Goal: Find specific page/section: Find specific page/section

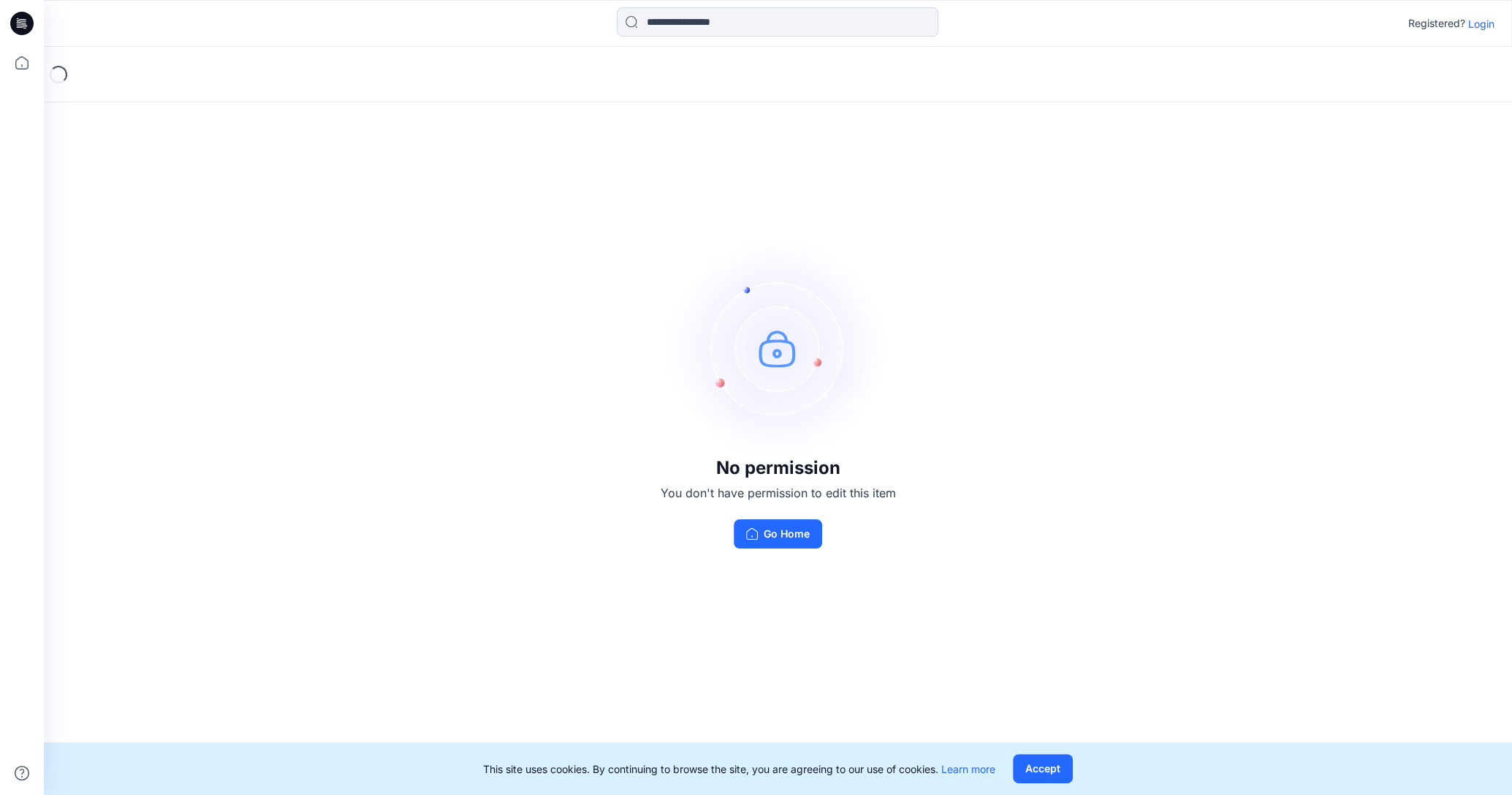
drag, startPoint x: 1482, startPoint y: 24, endPoint x: 1472, endPoint y: 25, distance: 10.0
click at [1482, 24] on p "Login" at bounding box center [1481, 23] width 26 height 15
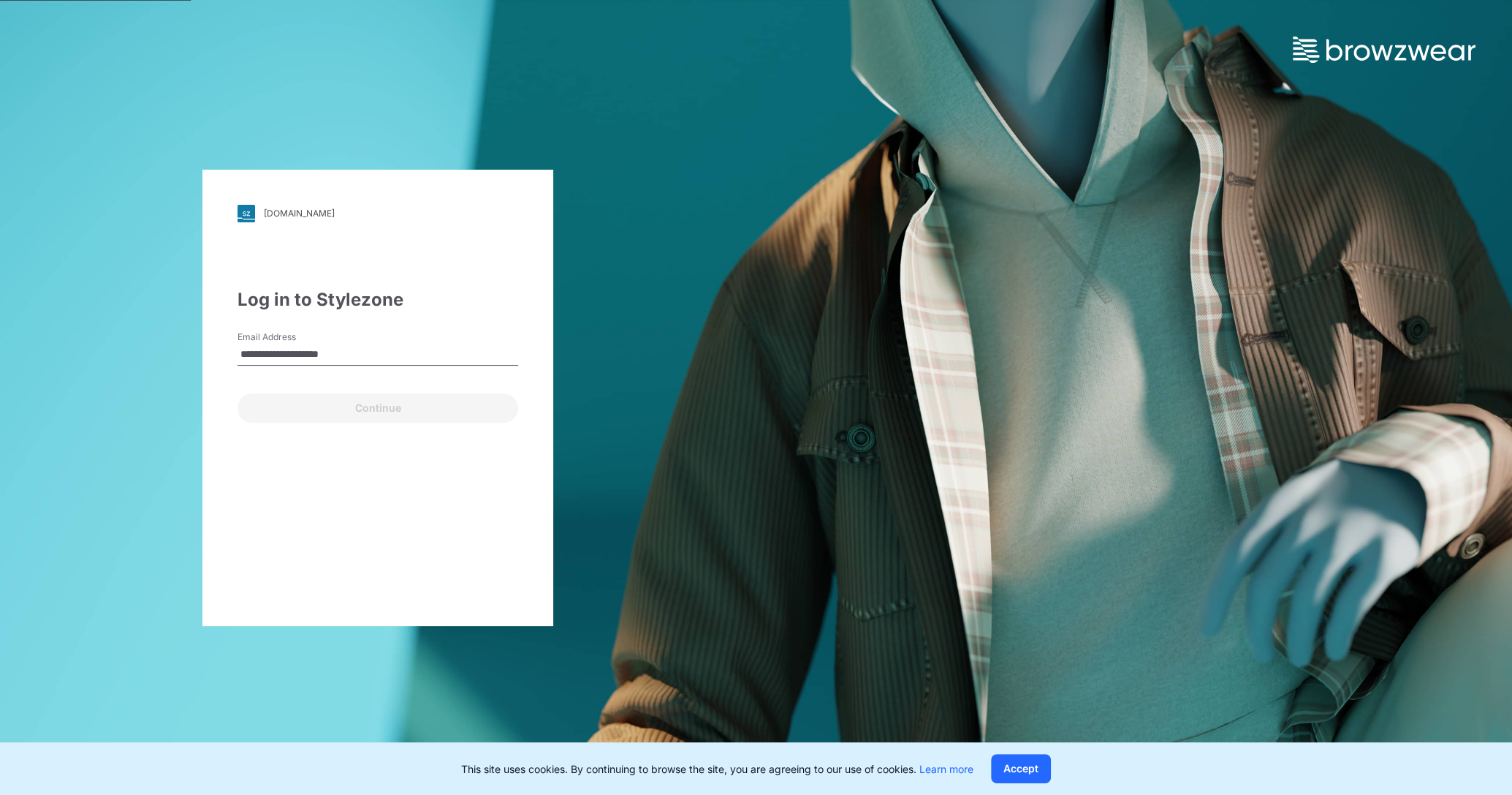
type input "**********"
click at [391, 405] on button "Continue" at bounding box center [378, 408] width 281 height 29
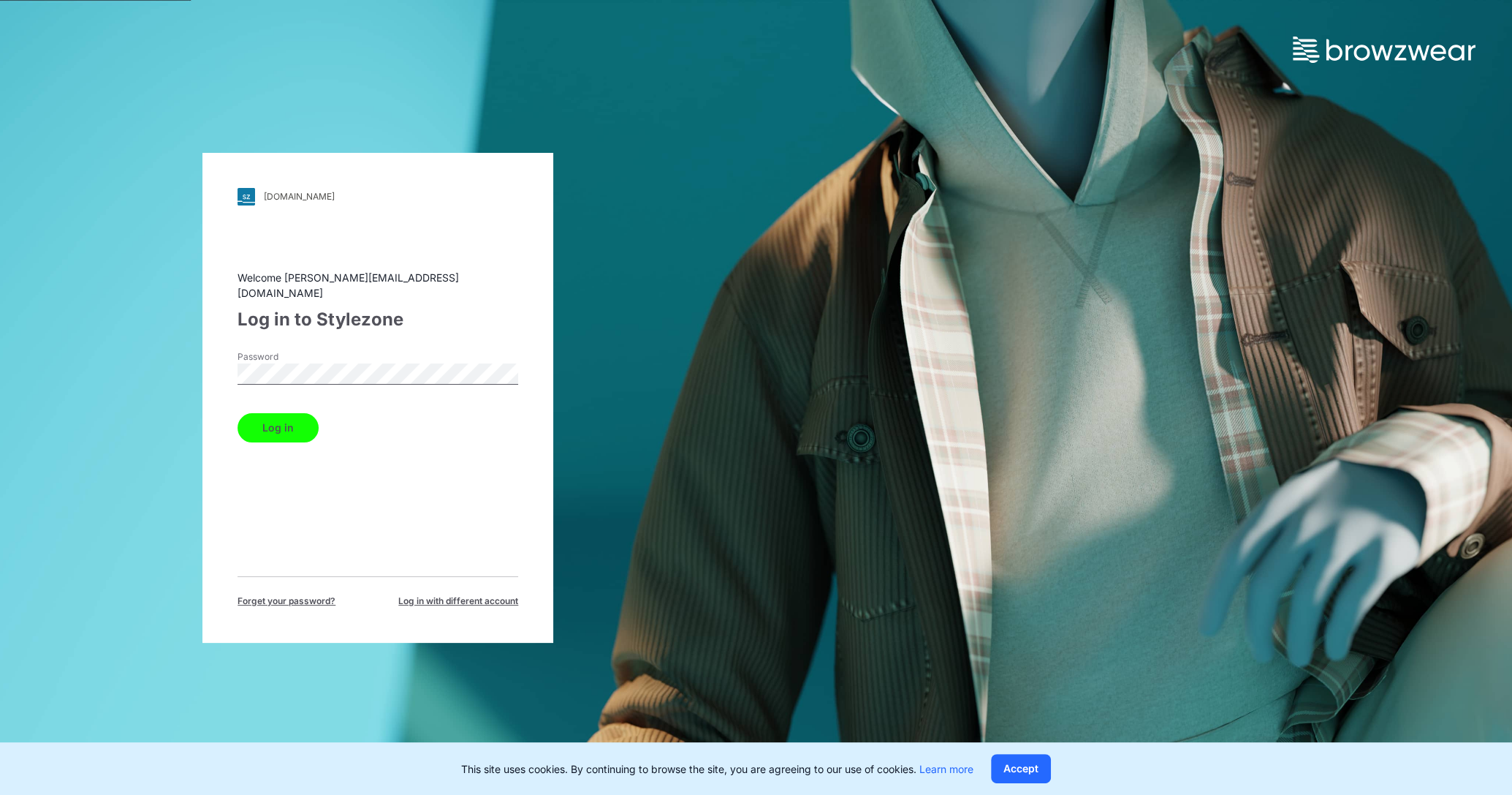
click at [292, 418] on button "Log in" at bounding box center [278, 428] width 81 height 29
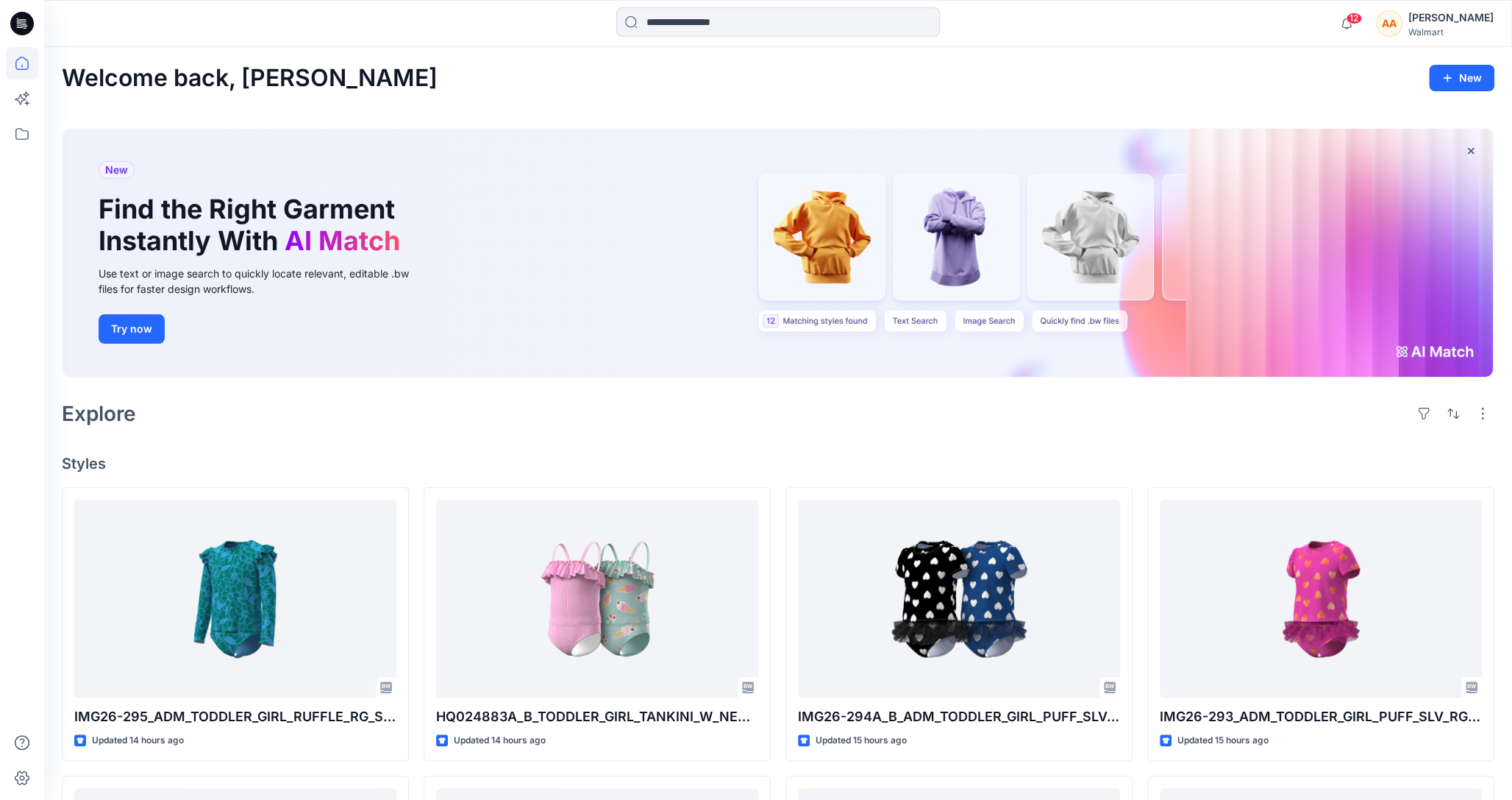
click at [25, 30] on icon at bounding box center [22, 23] width 23 height 23
click at [30, 71] on icon at bounding box center [22, 63] width 33 height 33
click at [26, 64] on icon at bounding box center [22, 63] width 33 height 33
click at [23, 69] on icon at bounding box center [22, 63] width 14 height 14
click at [1443, 15] on div "[PERSON_NAME]" at bounding box center [1451, 18] width 85 height 18
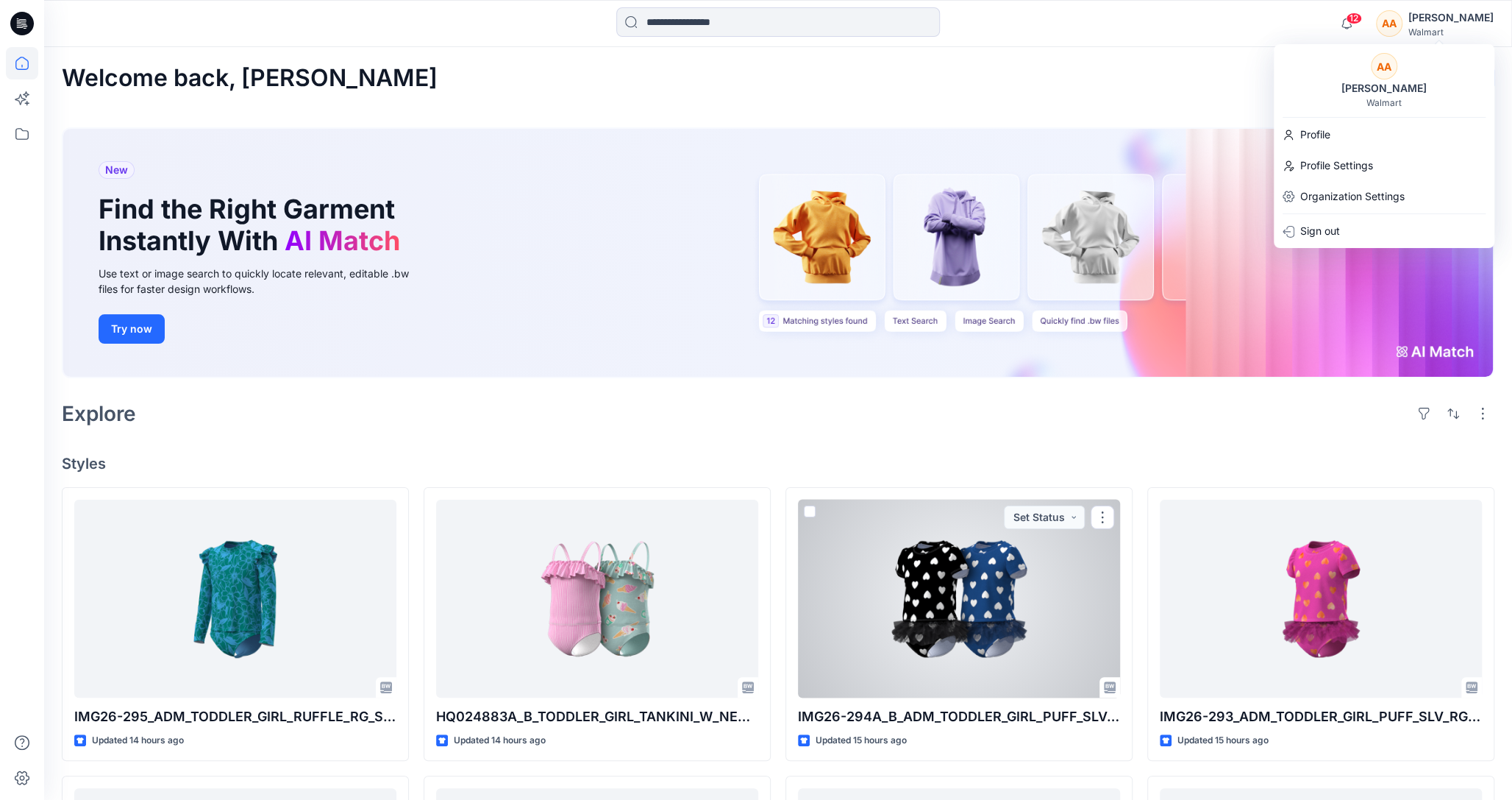
click at [995, 641] on div at bounding box center [960, 599] width 323 height 198
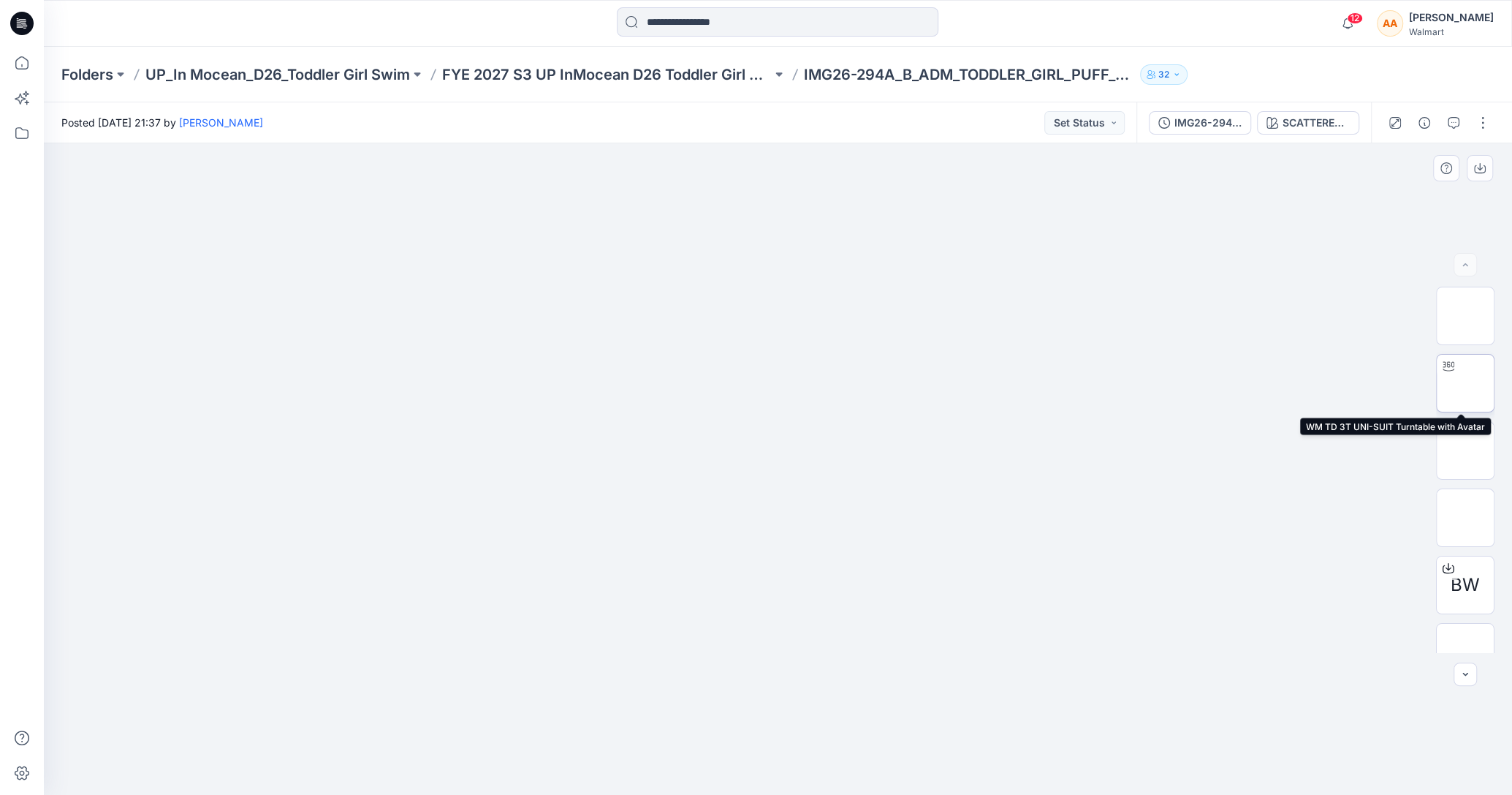
click at [1465, 383] on img at bounding box center [1465, 383] width 0 height 0
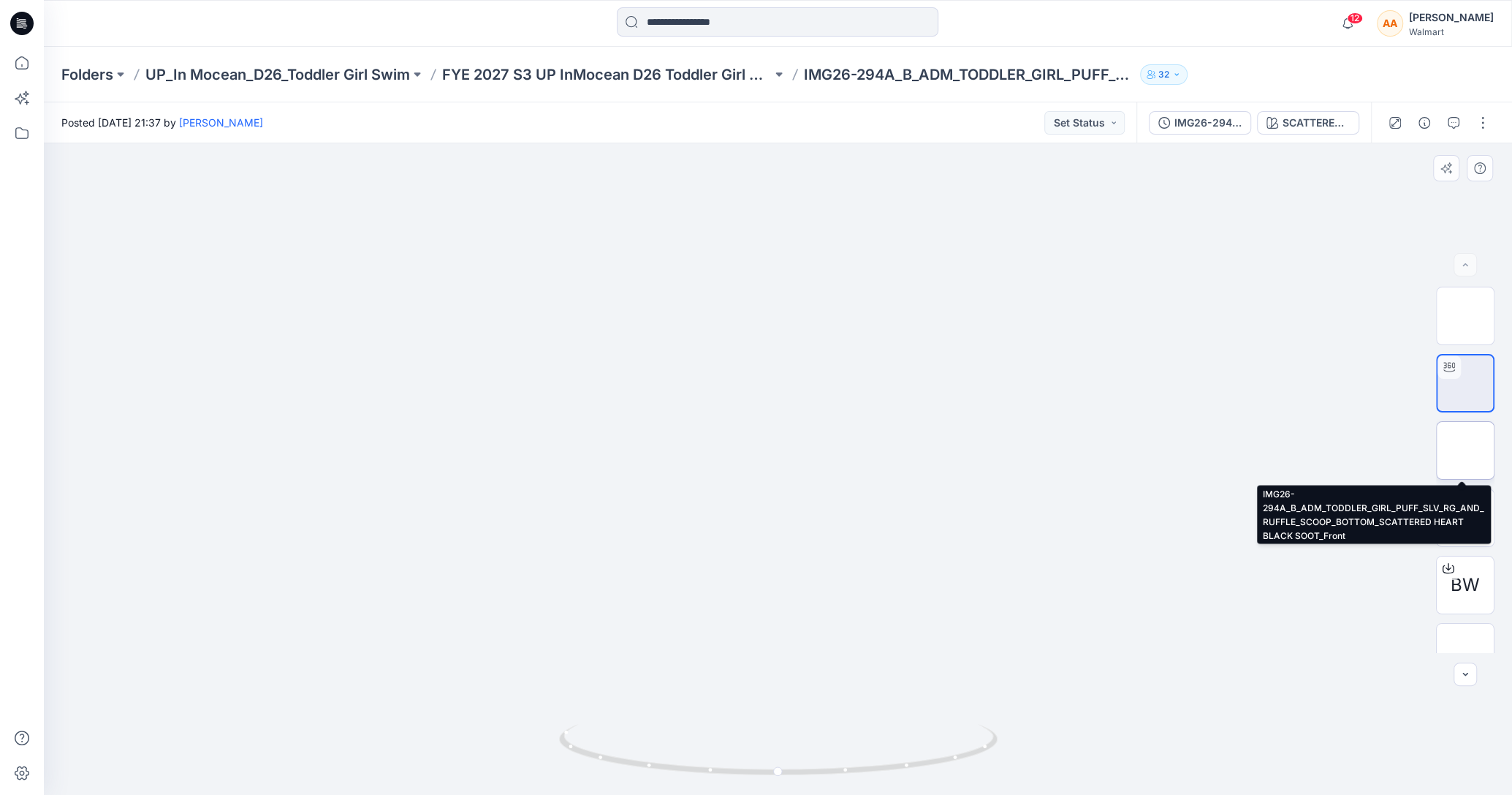
click at [1465, 451] on img at bounding box center [1465, 451] width 0 height 0
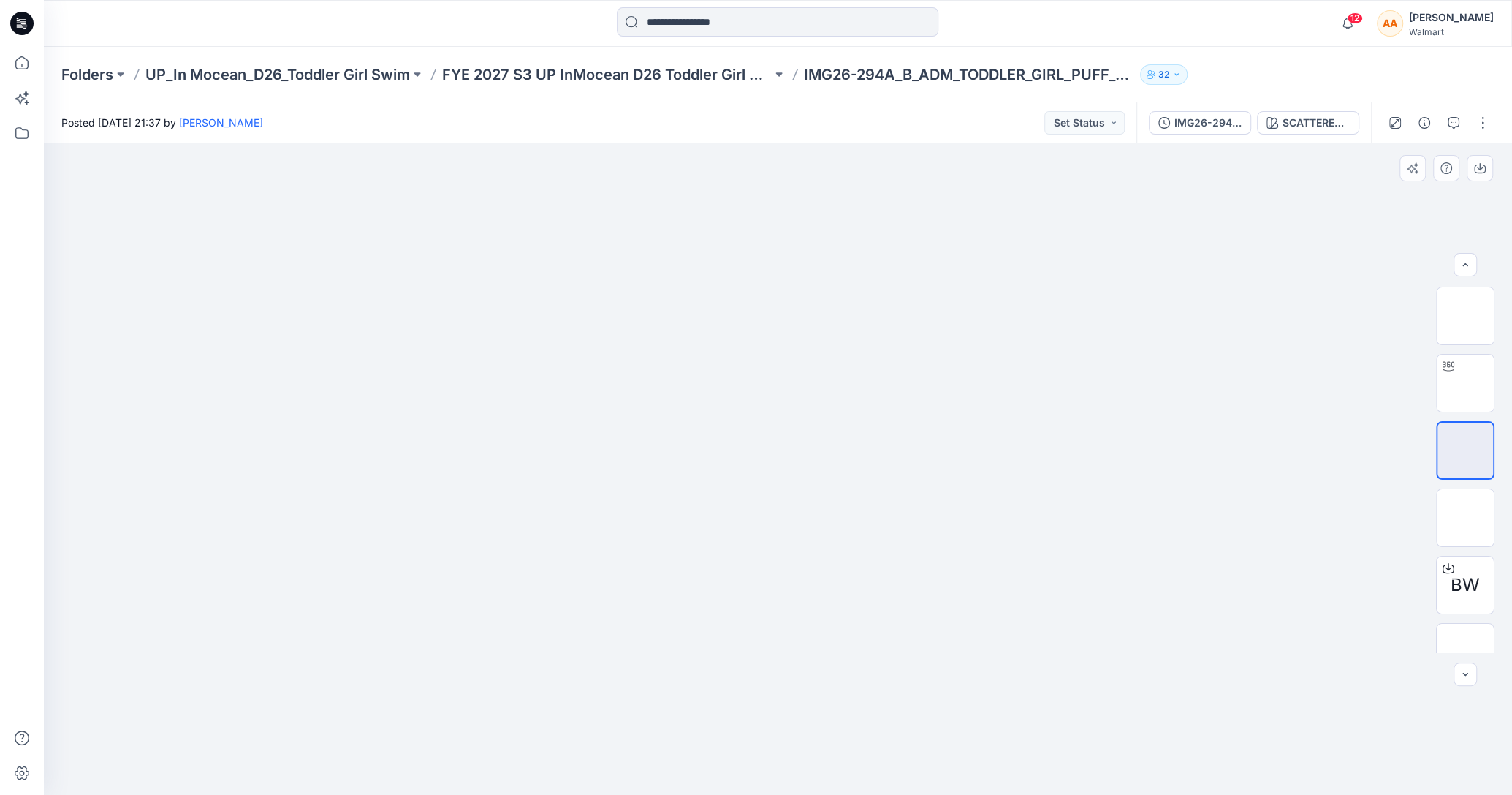
scroll to position [98, 0]
drag, startPoint x: 1472, startPoint y: 625, endPoint x: 1473, endPoint y: 617, distance: 8.1
click at [1465, 623] on img at bounding box center [1465, 623] width 0 height 0
click at [1465, 555] on img at bounding box center [1465, 555] width 0 height 0
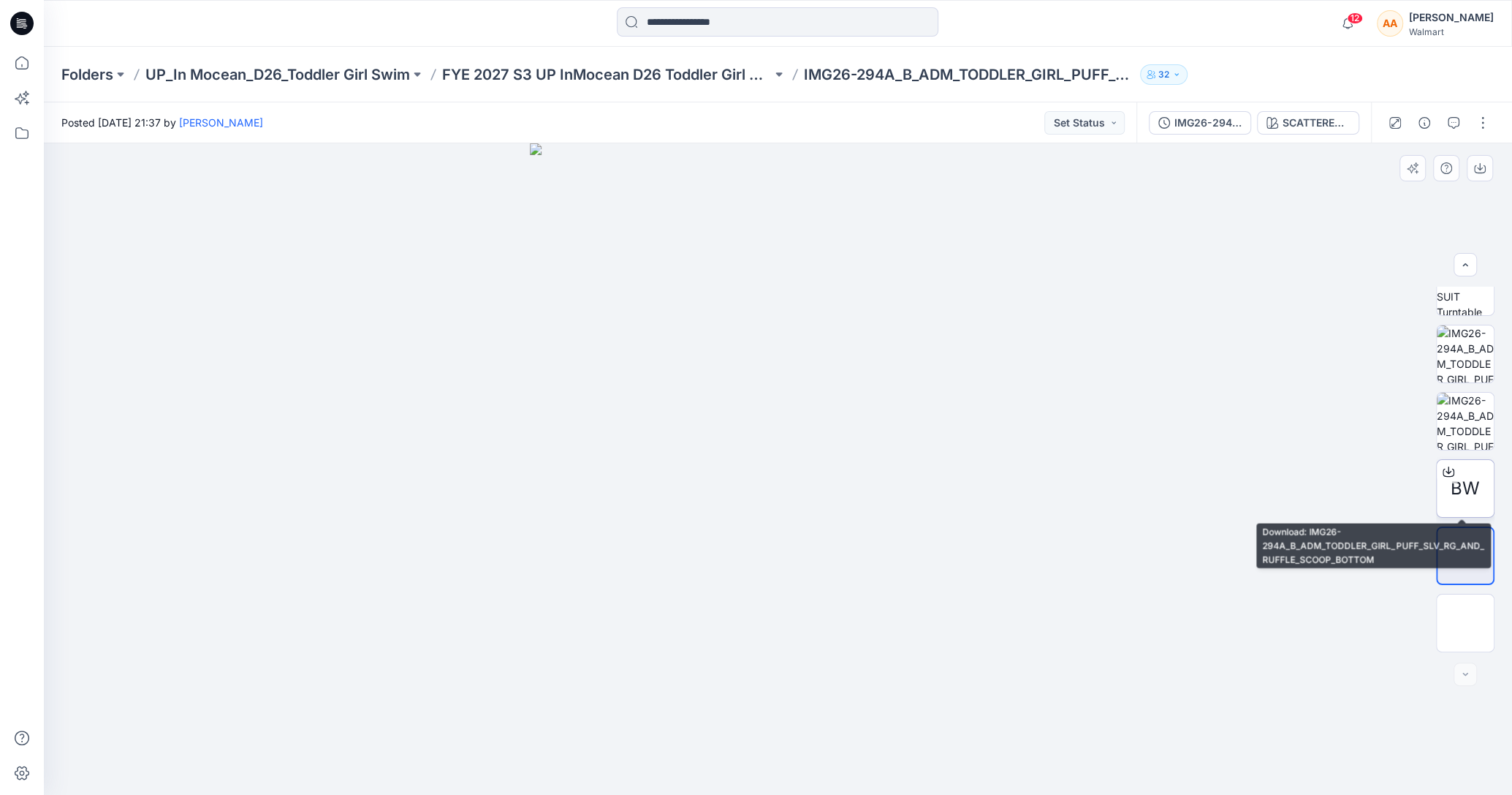
click at [1460, 471] on div "BW" at bounding box center [1466, 489] width 59 height 59
click at [1462, 425] on div "Stylezone cannot scan this file for viruses [URL][DOMAIN_NAME] (76 MB) is too l…" at bounding box center [756, 398] width 1512 height 795
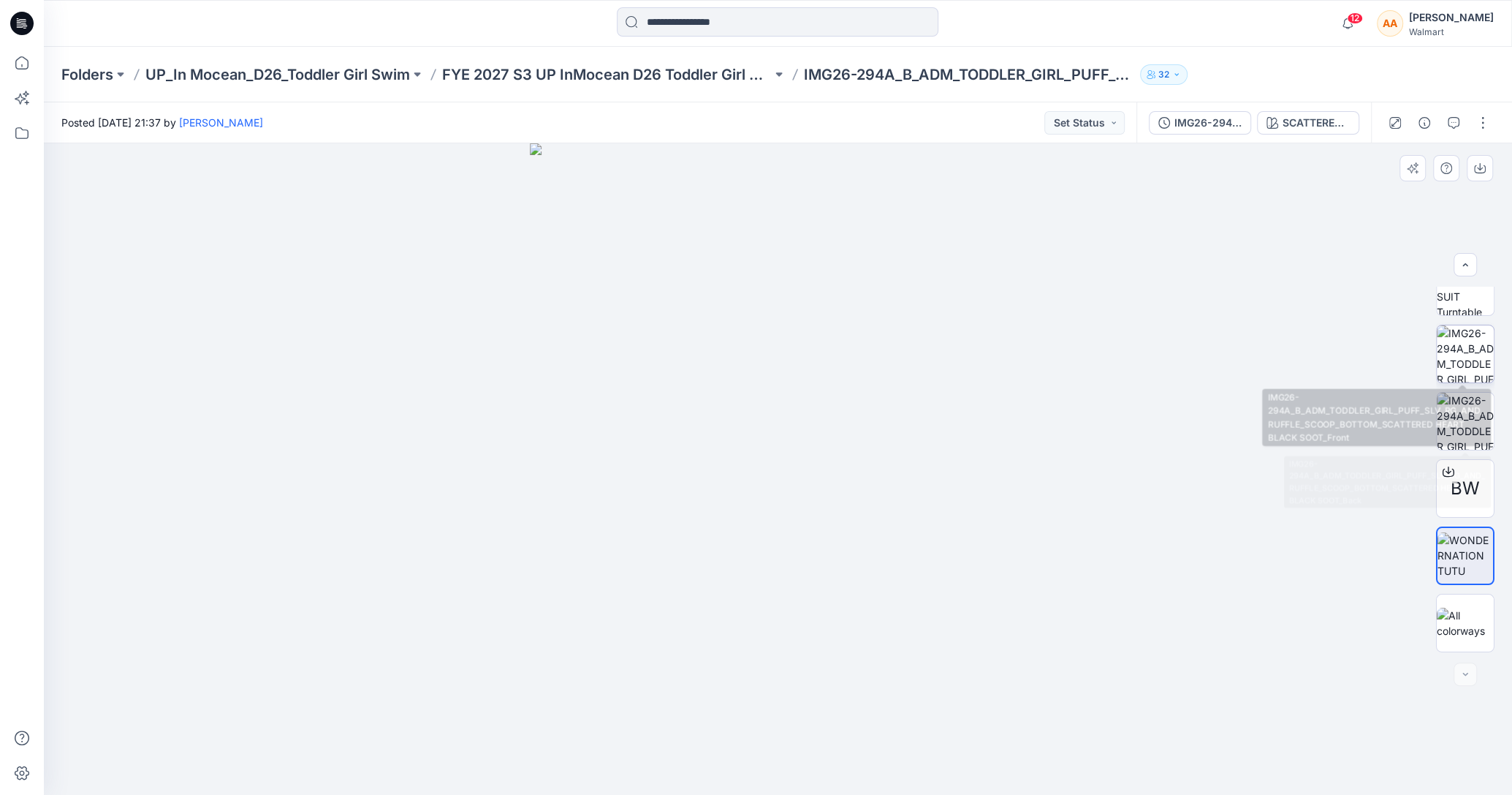
click at [1466, 343] on img at bounding box center [1466, 354] width 57 height 57
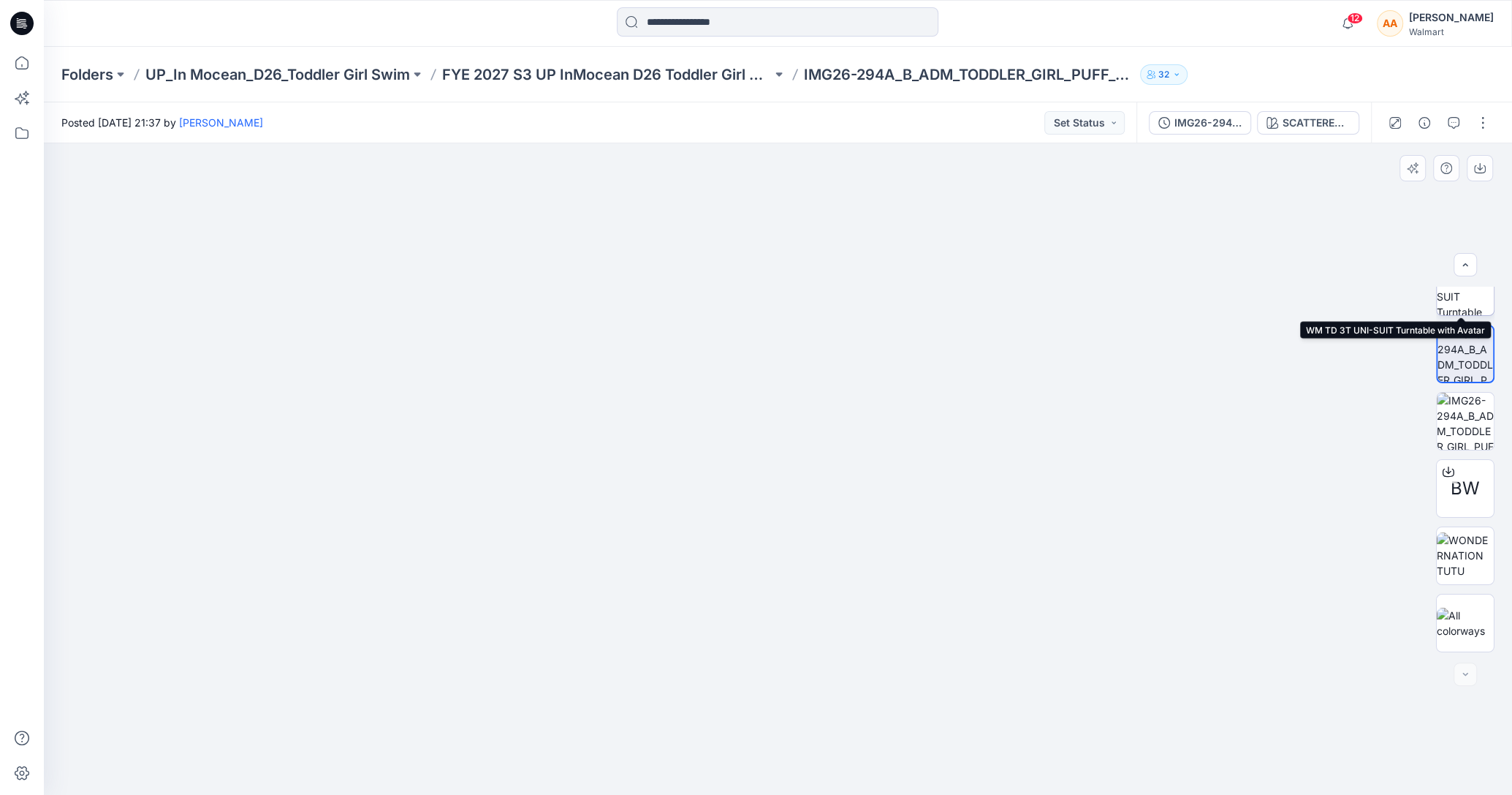
click at [1468, 295] on img at bounding box center [1466, 286] width 57 height 57
click at [1364, 531] on div at bounding box center [777, 469] width 1468 height 651
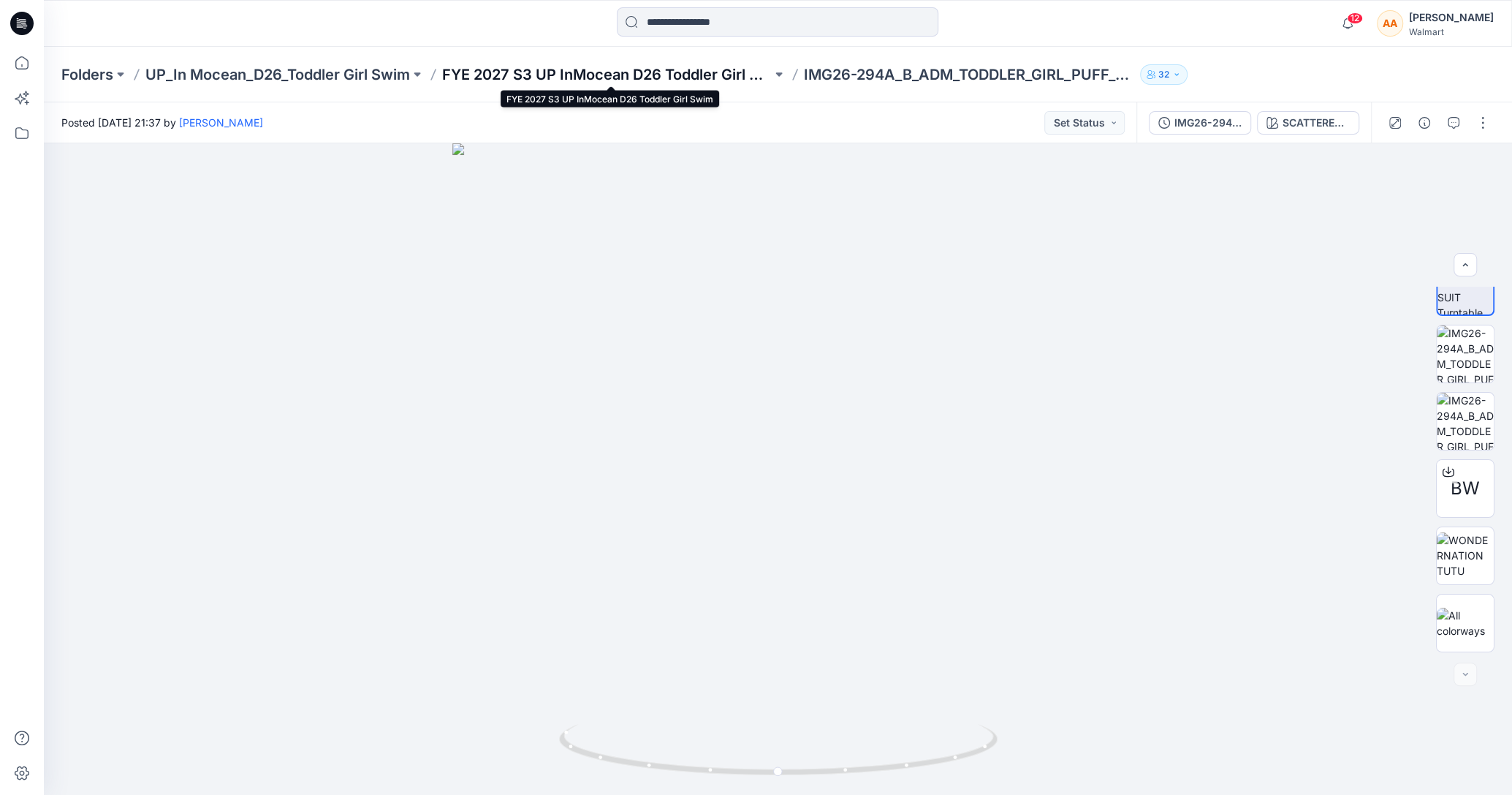
click at [692, 75] on p "FYE 2027 S3 UP InMocean D26 Toddler Girl Swim" at bounding box center [607, 75] width 330 height 21
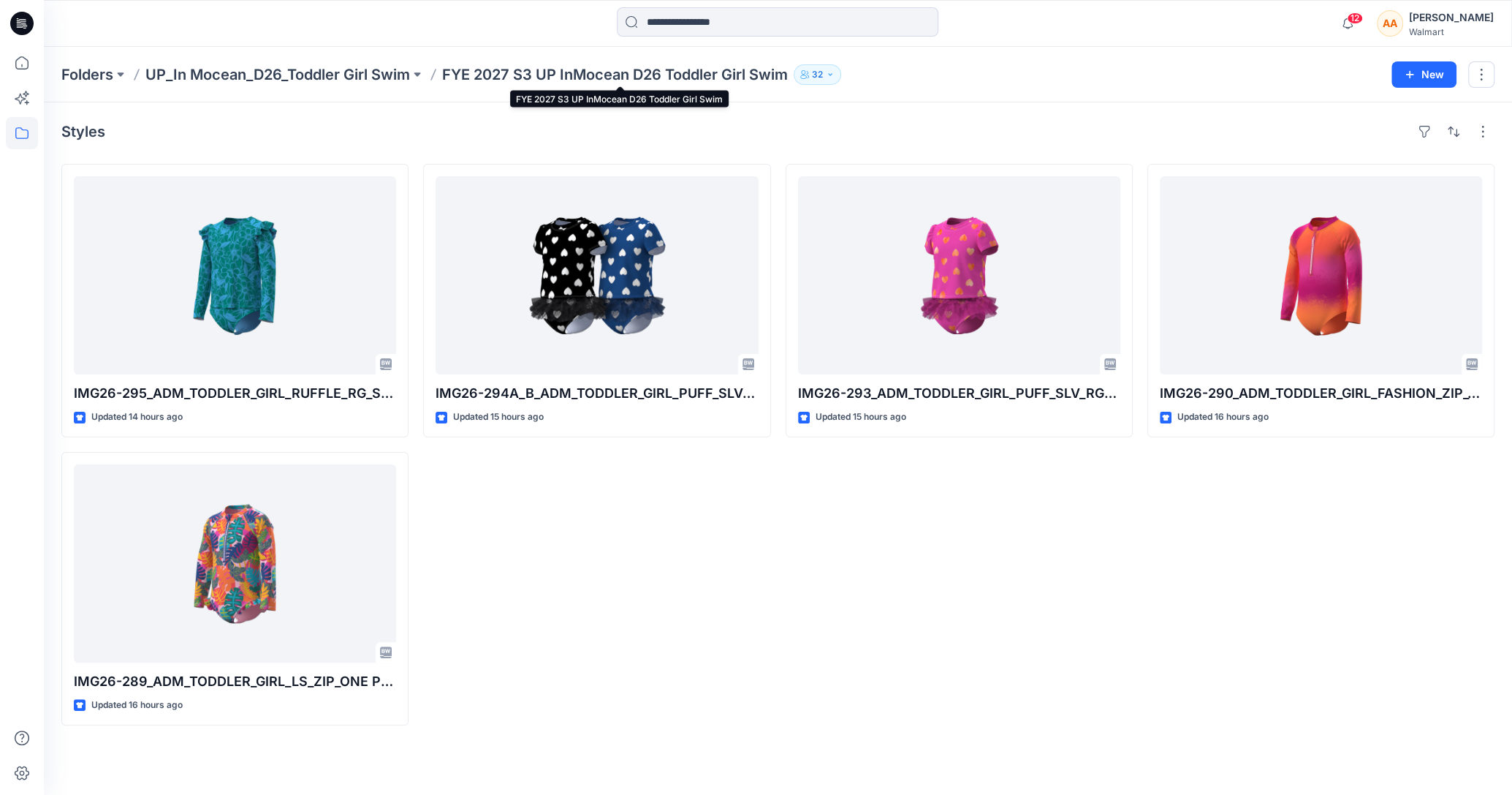
click at [526, 79] on p "FYE 2027 S3 UP InMocean D26 Toddler Girl Swim" at bounding box center [615, 75] width 346 height 21
click at [400, 79] on p "UP_In Mocean_D26_Toddler Girl Swim" at bounding box center [278, 75] width 265 height 21
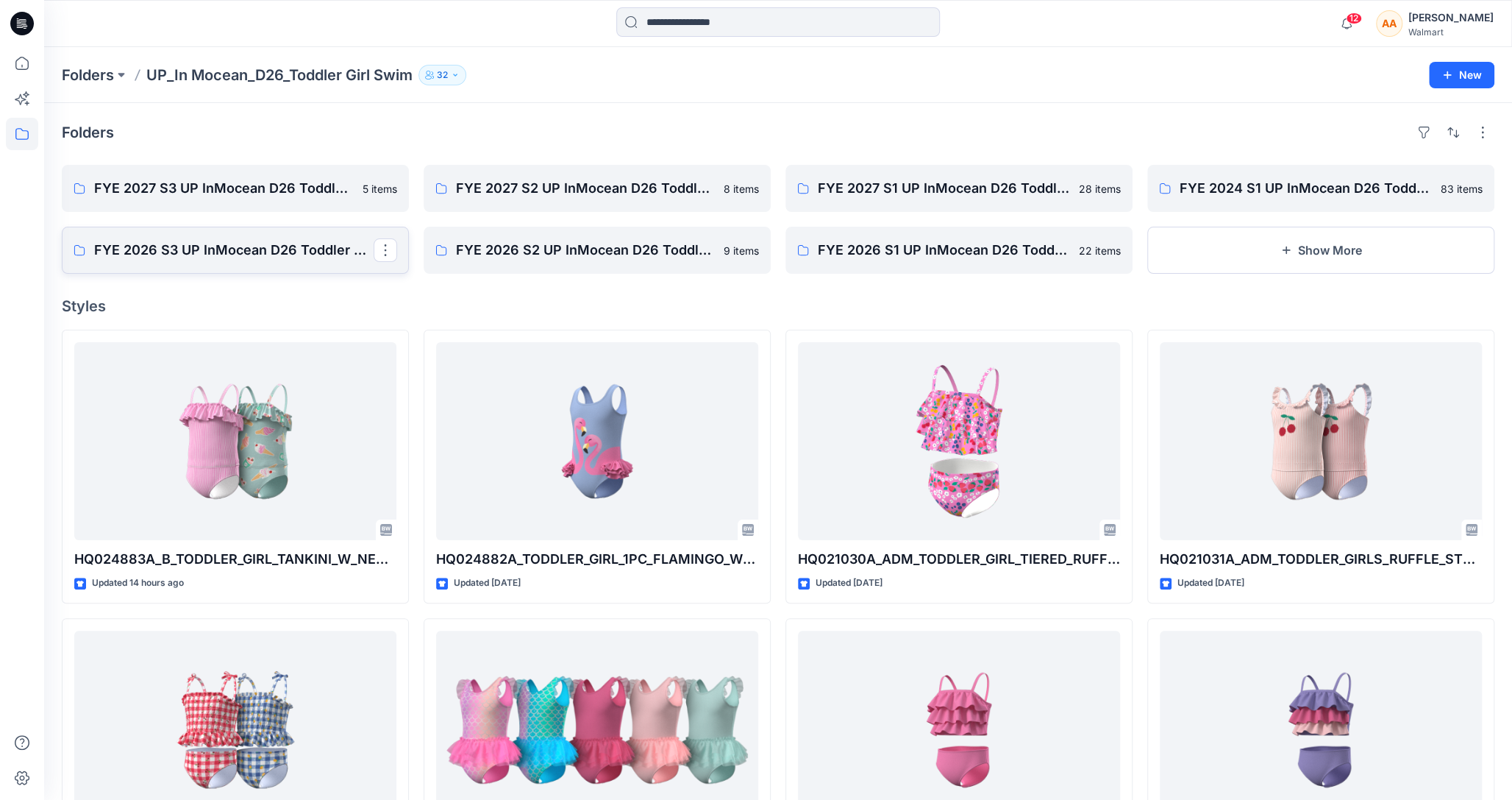
click at [299, 256] on p "FYE 2026 S3 UP InMocean D26 Toddler Girl Swim" at bounding box center [234, 250] width 279 height 21
click at [216, 183] on p "FYE 2027 S3 UP InMocean D26 Toddler Girl Swim" at bounding box center [234, 188] width 279 height 21
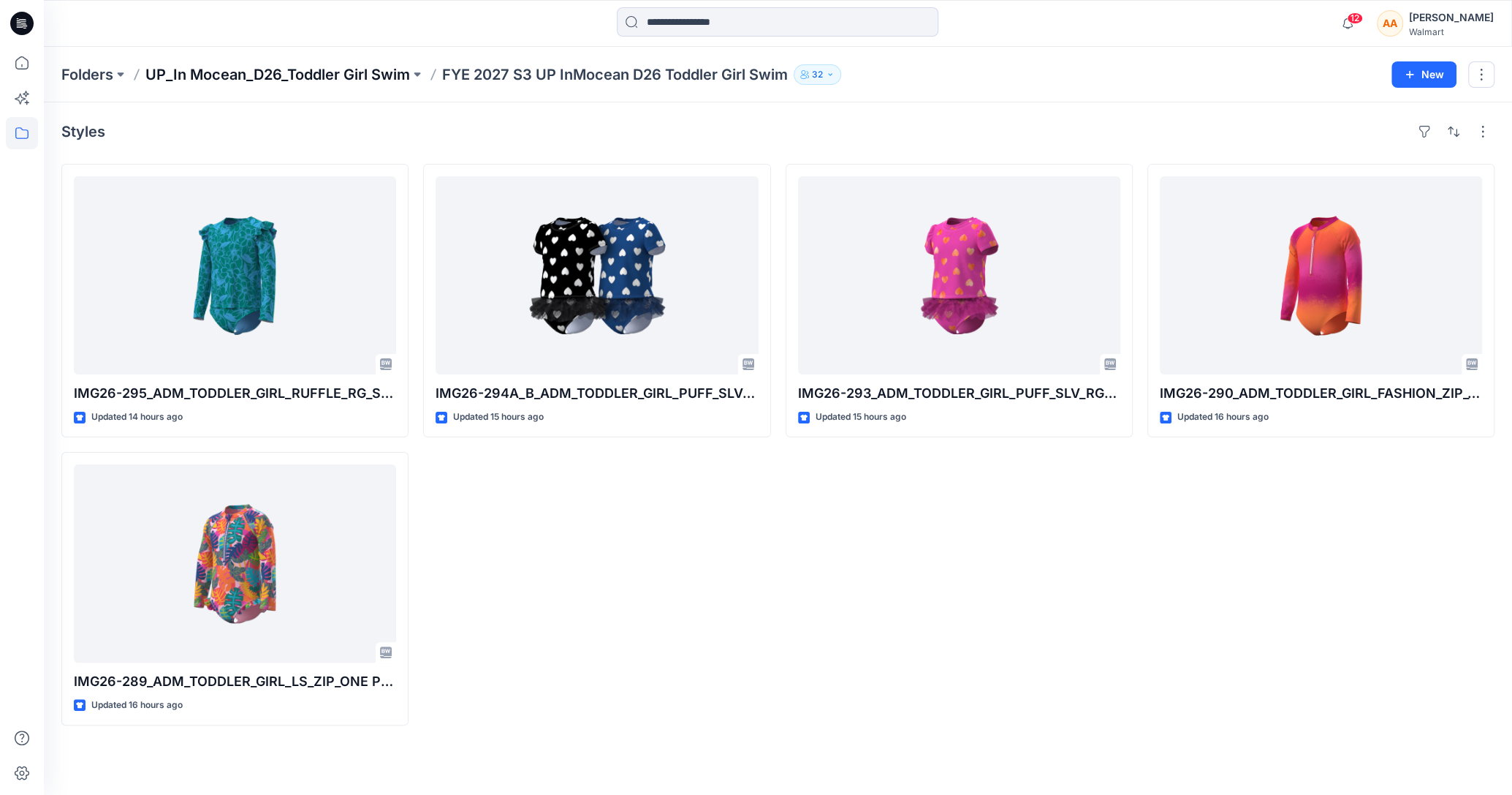
click at [246, 73] on p "UP_In Mocean_D26_Toddler Girl Swim" at bounding box center [278, 75] width 265 height 21
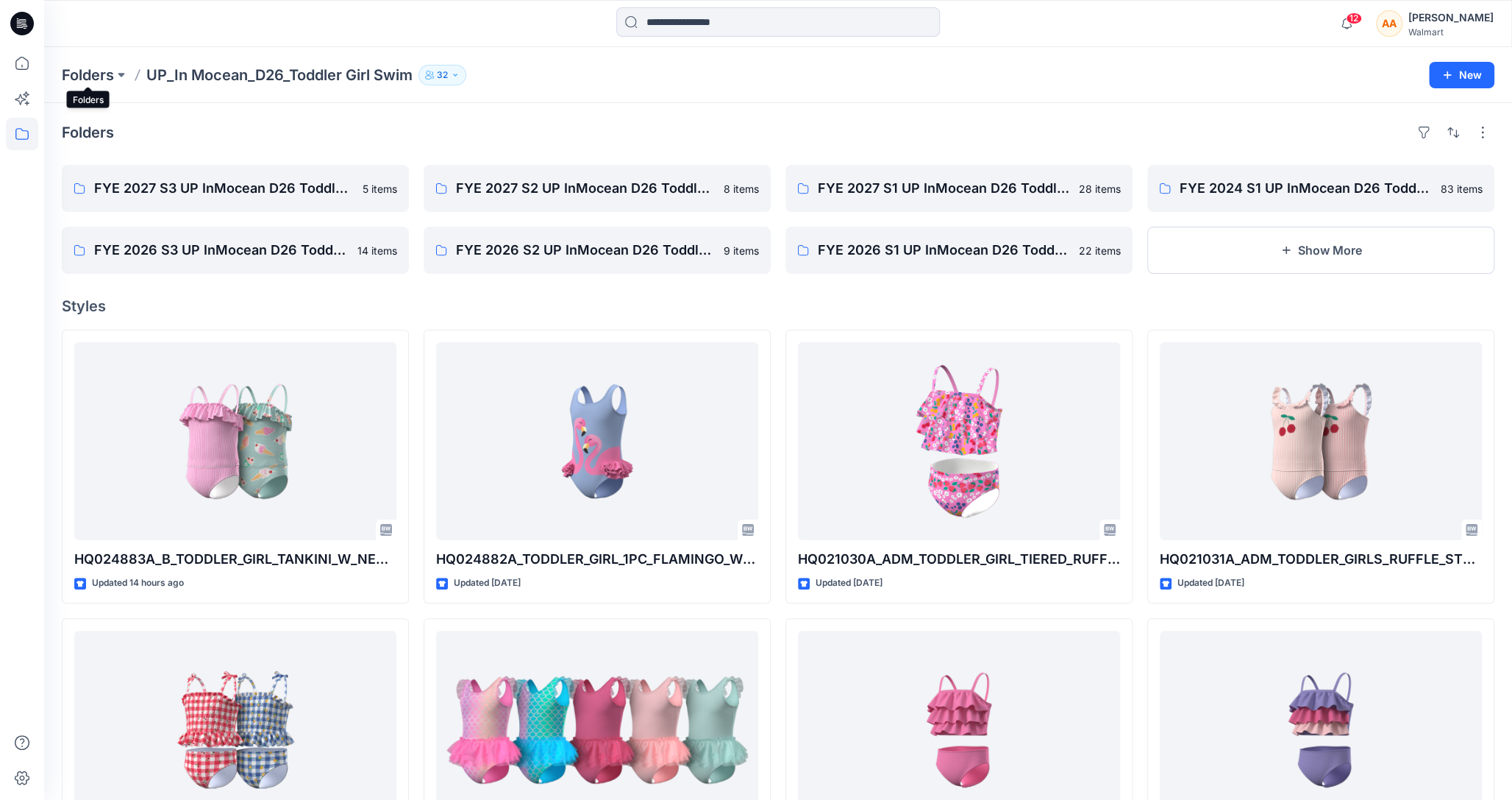
click at [107, 75] on p "Folders" at bounding box center [87, 75] width 52 height 21
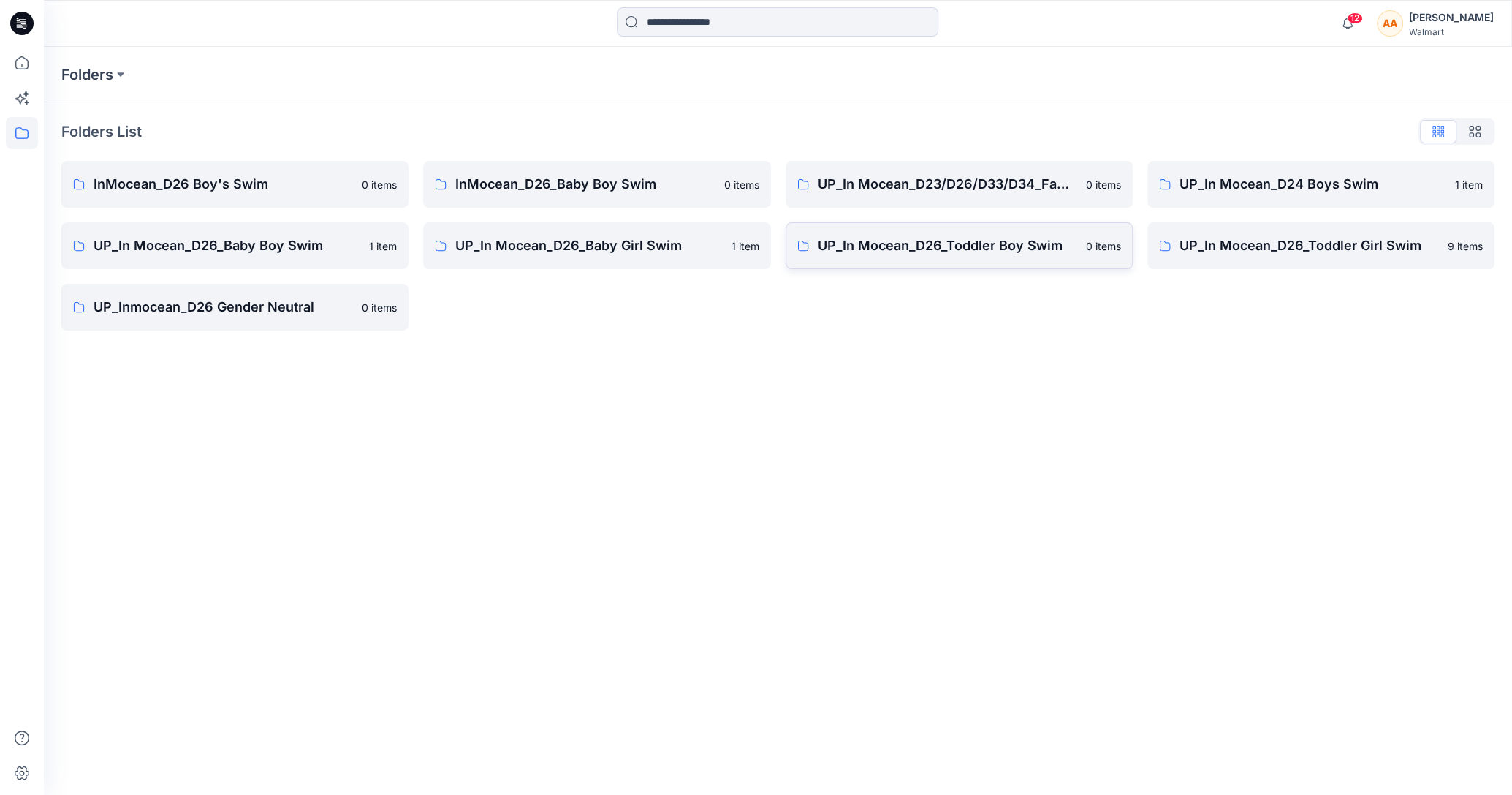
click at [950, 250] on p "UP_In Mocean_D26_Toddler Boy Swim" at bounding box center [947, 246] width 259 height 21
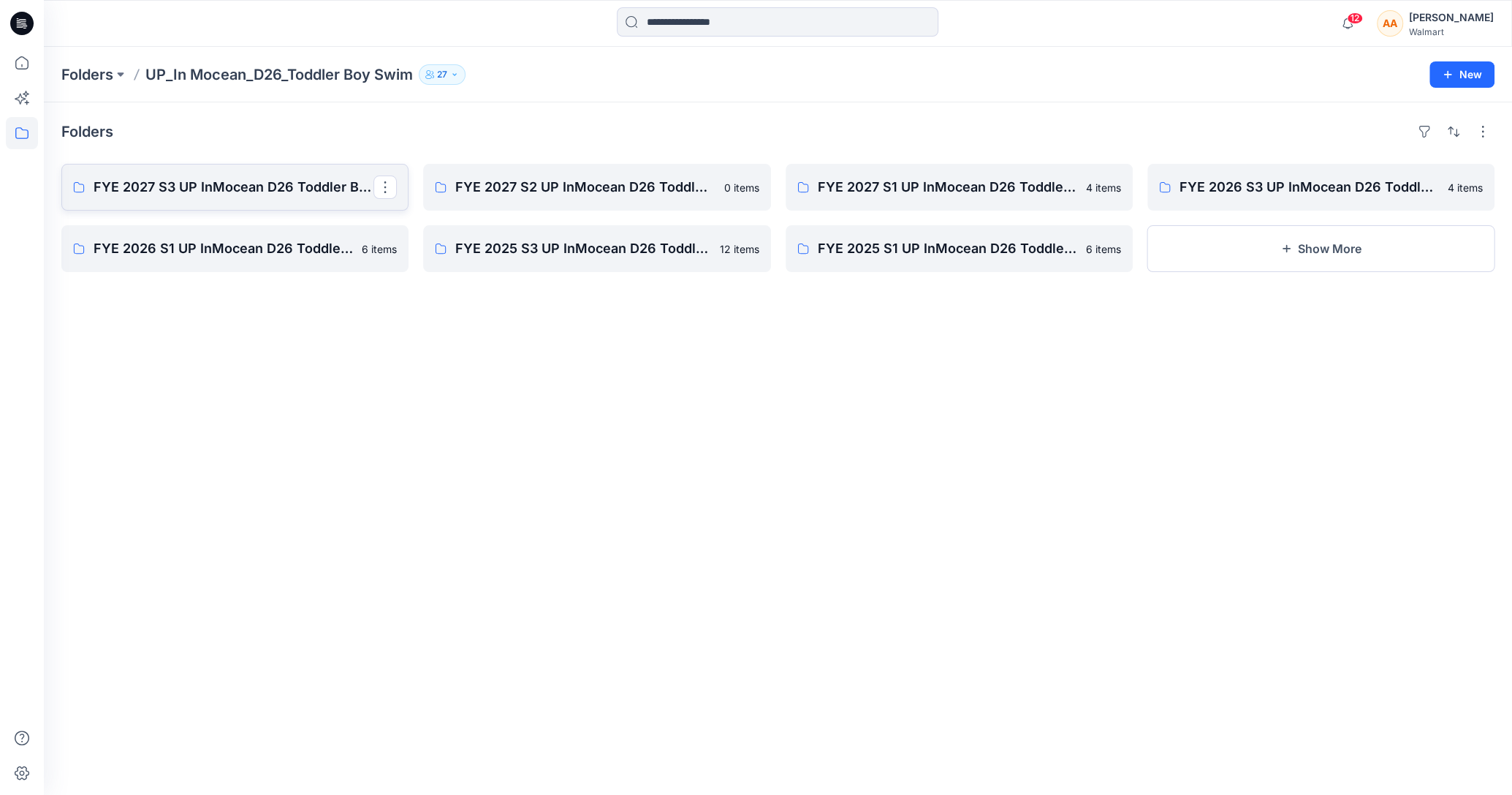
click at [263, 192] on p "FYE 2027 S3 UP InMocean D26 Toddler Boy Swim" at bounding box center [233, 187] width 280 height 21
